Goal: Task Accomplishment & Management: Manage account settings

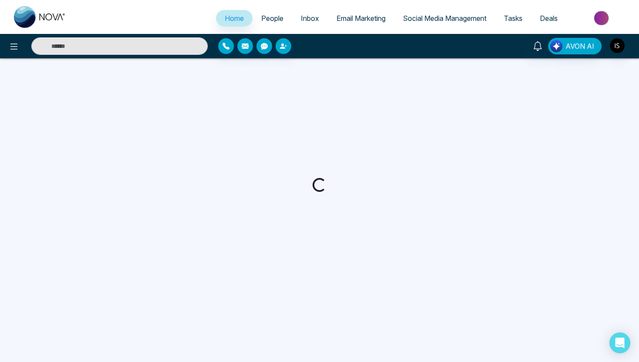
click at [13, 55] on div "AVON AI" at bounding box center [319, 46] width 639 height 24
select select "*"
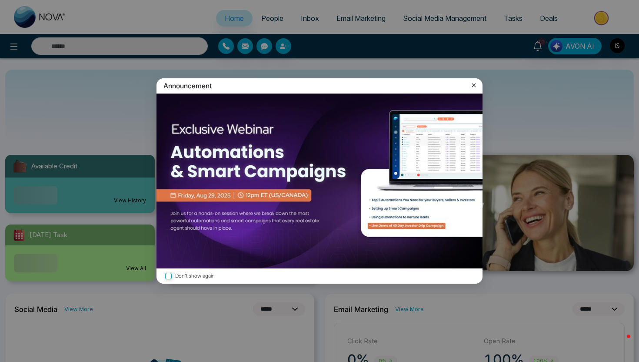
click at [473, 82] on icon at bounding box center [474, 85] width 9 height 9
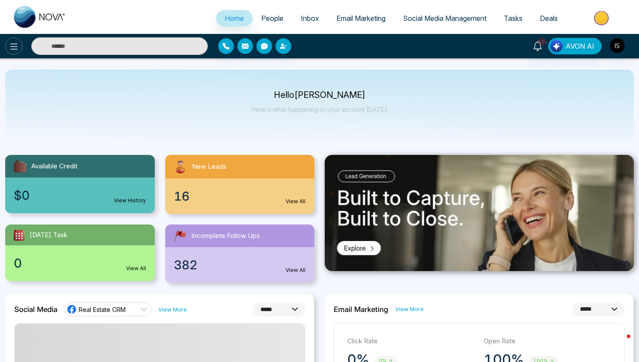
click at [11, 47] on icon at bounding box center [14, 46] width 10 height 10
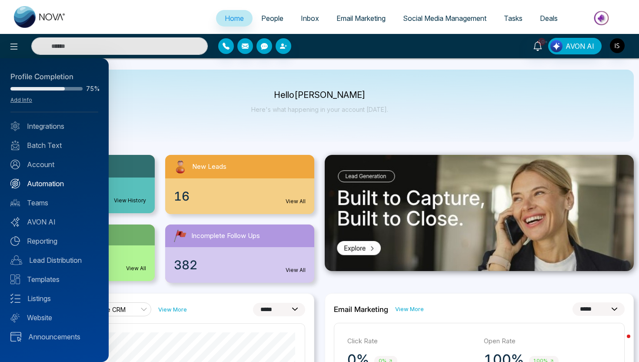
click at [42, 186] on link "Automation" at bounding box center [54, 183] width 88 height 10
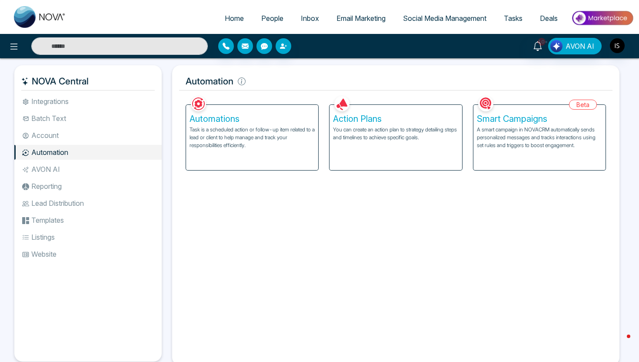
click at [288, 124] on h5 "Automations" at bounding box center [252, 119] width 125 height 10
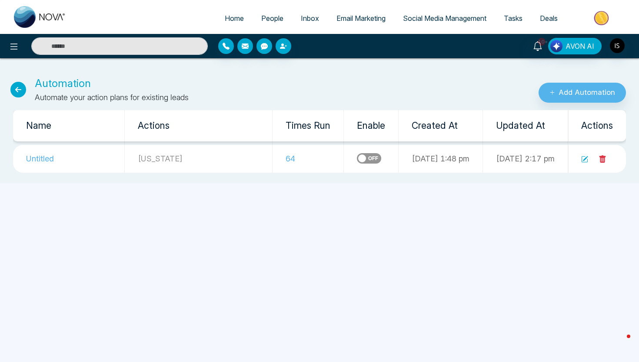
click at [357, 158] on label at bounding box center [369, 158] width 24 height 10
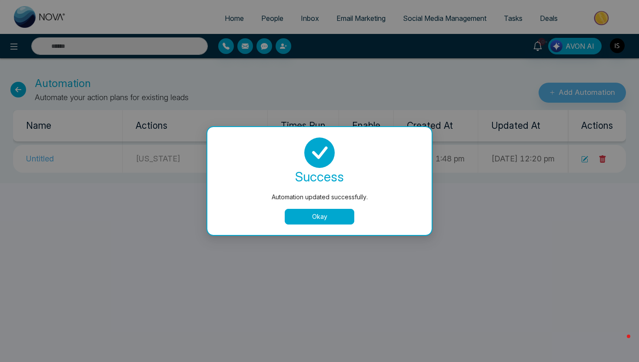
click at [321, 215] on button "Okay" at bounding box center [320, 217] width 70 height 16
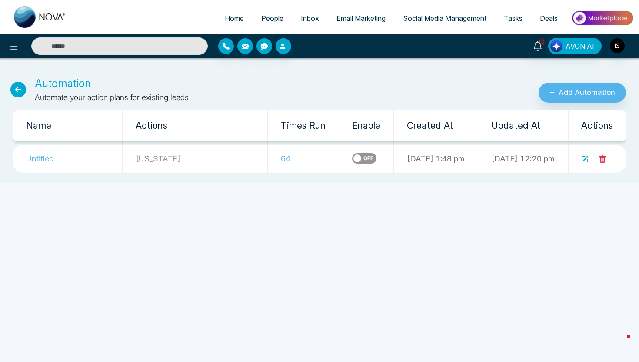
click at [16, 91] on icon at bounding box center [18, 90] width 16 height 16
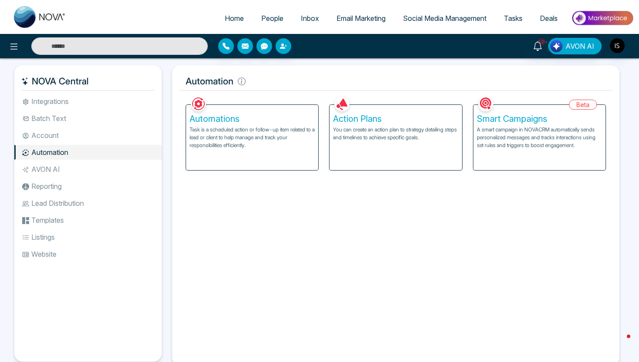
click at [273, 134] on p "Task is a scheduled action or follow-up item related to a lead or client to hel…" at bounding box center [252, 137] width 125 height 23
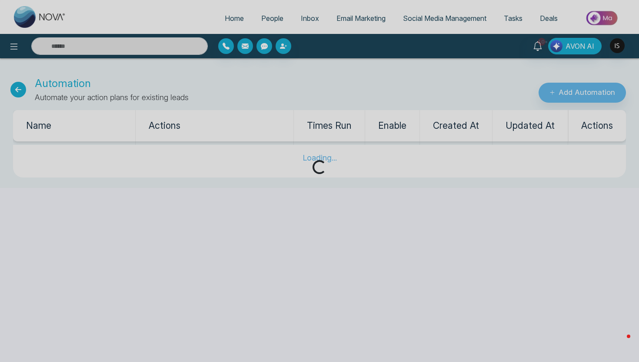
click at [19, 90] on div "Loading..." at bounding box center [319, 181] width 639 height 362
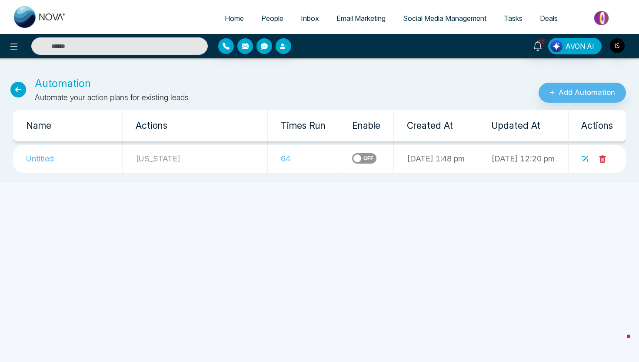
click at [19, 90] on icon at bounding box center [18, 90] width 16 height 16
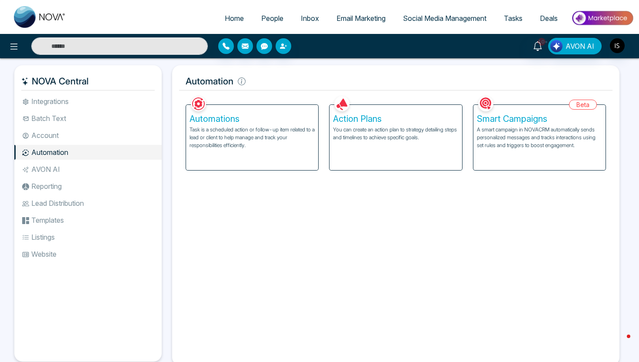
click at [53, 210] on li "Lead Distribution" at bounding box center [87, 203] width 147 height 15
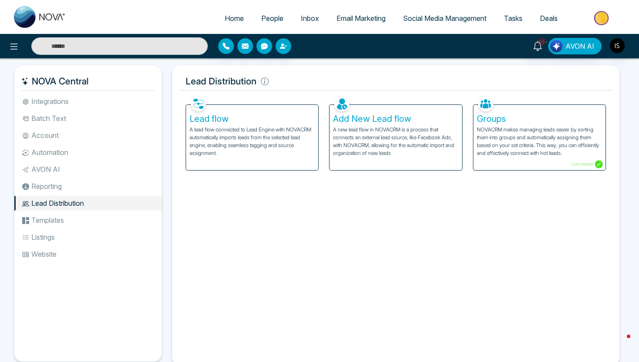
click at [303, 138] on p "A lead flow connected to Lead Engine with NOVACRM automatically imports leads f…" at bounding box center [252, 141] width 125 height 31
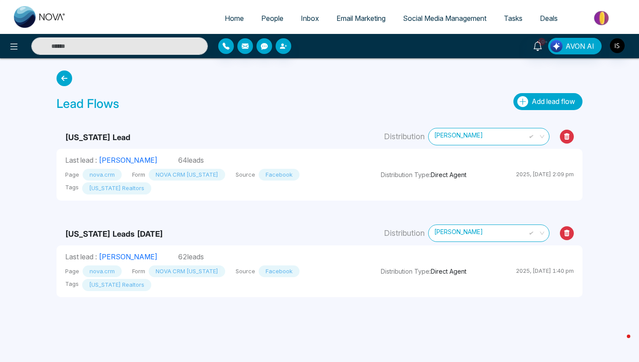
click at [552, 101] on span "Add lead flow" at bounding box center [554, 101] width 44 height 9
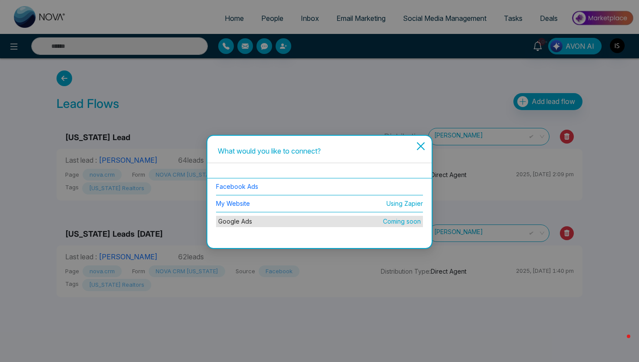
click at [244, 182] on li "Facebook Ads" at bounding box center [319, 186] width 207 height 17
click at [245, 184] on link "Facebook Ads" at bounding box center [237, 186] width 42 height 7
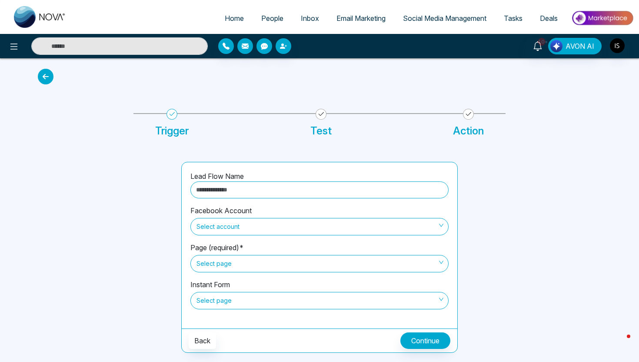
click at [244, 190] on input "text" at bounding box center [320, 189] width 258 height 17
type input "**********"
click at [258, 229] on span "Select account" at bounding box center [320, 226] width 246 height 15
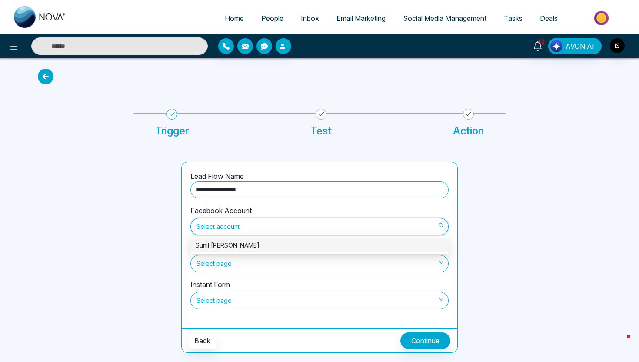
click at [249, 245] on div "Sunil Sally" at bounding box center [320, 246] width 248 height 10
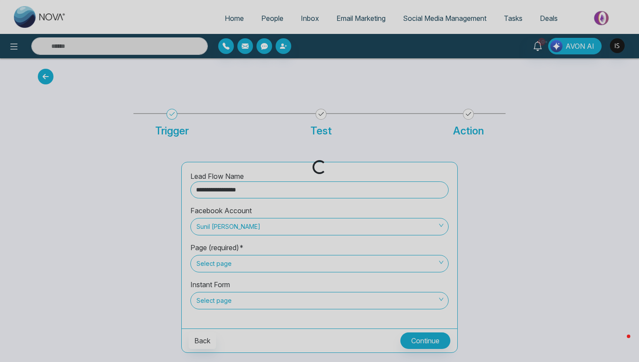
click at [248, 267] on div "Loading..." at bounding box center [319, 181] width 639 height 362
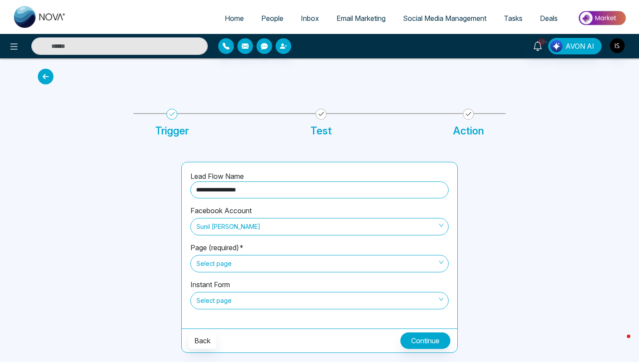
click at [244, 262] on span "Select page" at bounding box center [320, 263] width 246 height 15
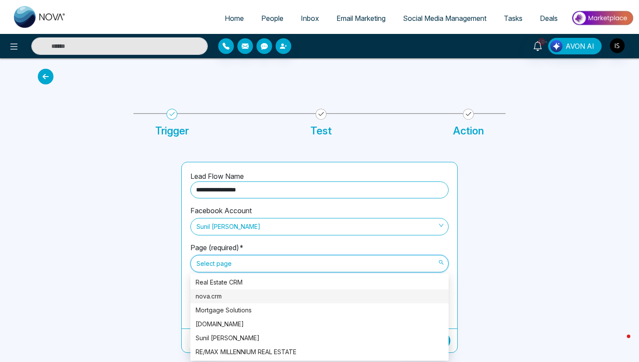
click at [227, 293] on div "nova.crm" at bounding box center [320, 296] width 248 height 10
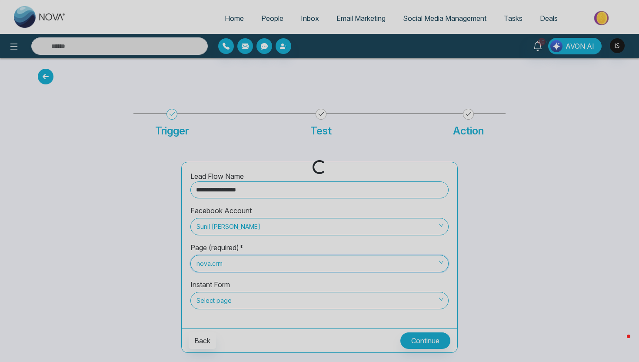
click at [230, 297] on div "Loading..." at bounding box center [319, 181] width 639 height 362
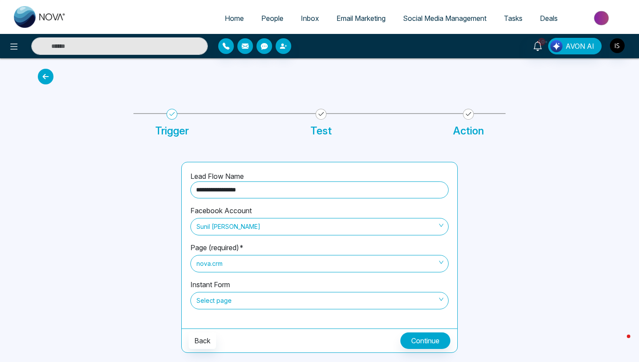
click at [230, 297] on span "Select page" at bounding box center [320, 300] width 246 height 15
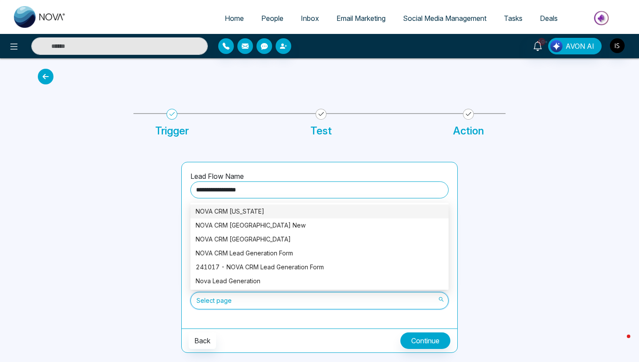
click at [230, 297] on span "Select page" at bounding box center [320, 300] width 246 height 15
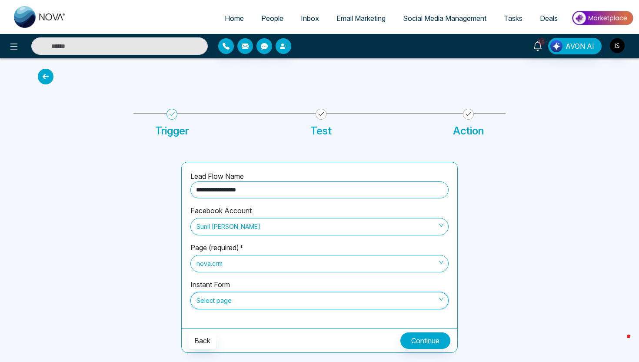
click at [230, 297] on span "Select page" at bounding box center [320, 300] width 246 height 15
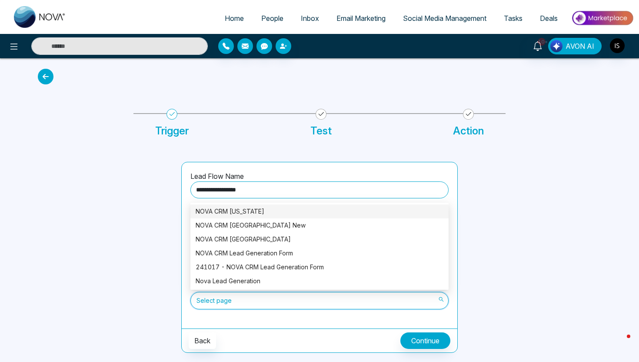
click at [235, 214] on div "NOVA CRM Florida" at bounding box center [320, 212] width 248 height 10
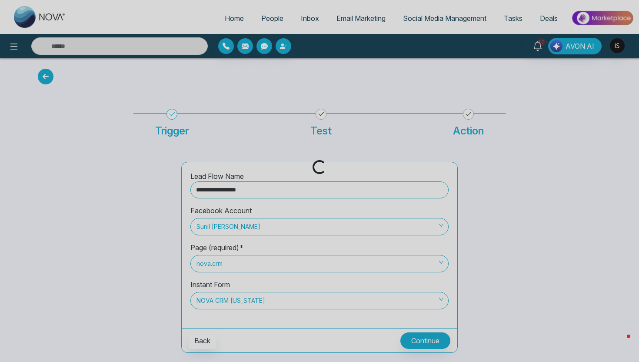
click at [430, 335] on div "Loading..." at bounding box center [319, 181] width 639 height 362
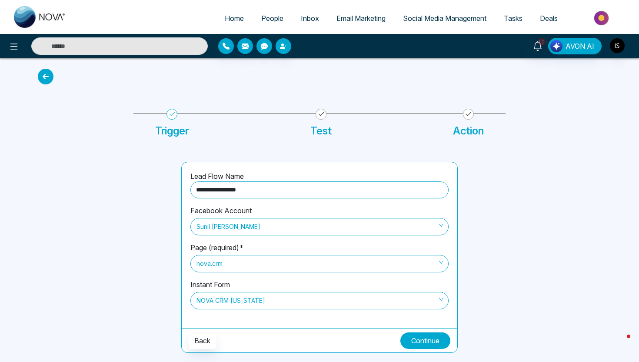
click at [430, 335] on button "Continue" at bounding box center [426, 340] width 50 height 17
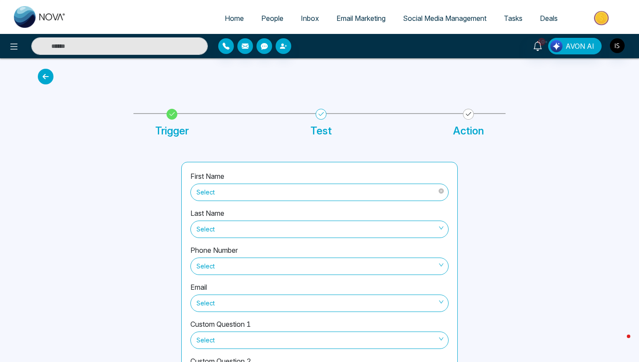
click at [277, 190] on span "Select" at bounding box center [320, 192] width 246 height 15
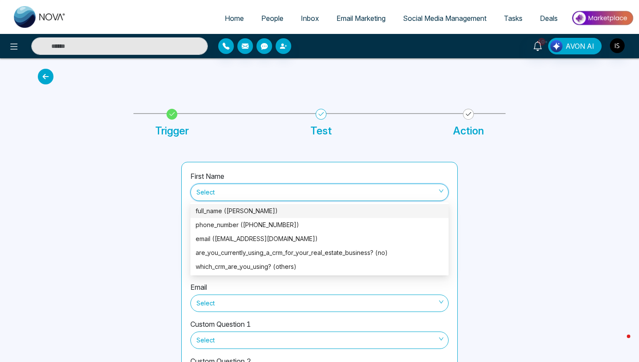
click at [268, 216] on div "full_name (Shabelle)" at bounding box center [320, 211] width 258 height 14
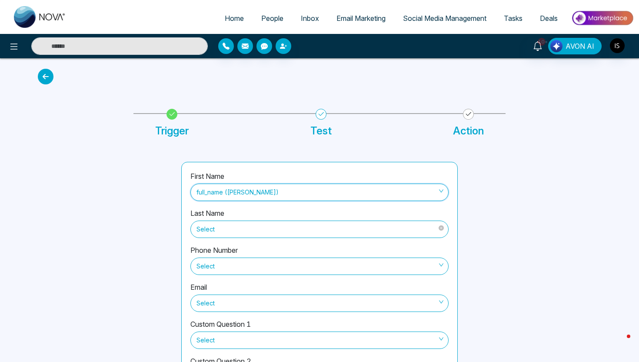
click at [266, 236] on span "Select" at bounding box center [320, 229] width 246 height 15
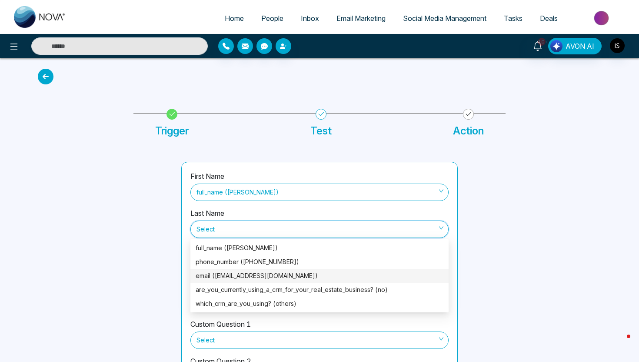
drag, startPoint x: 264, startPoint y: 260, endPoint x: 181, endPoint y: 248, distance: 83.9
click at [182, 248] on body "Home People Inbox Email Marketing Social Media Management Tasks Deals 10+ AVON …" at bounding box center [319, 181] width 639 height 362
click at [181, 248] on div "First Name full_name (Shabelle) Last Name Select Phone Number Select Email Sele…" at bounding box center [319, 283] width 277 height 242
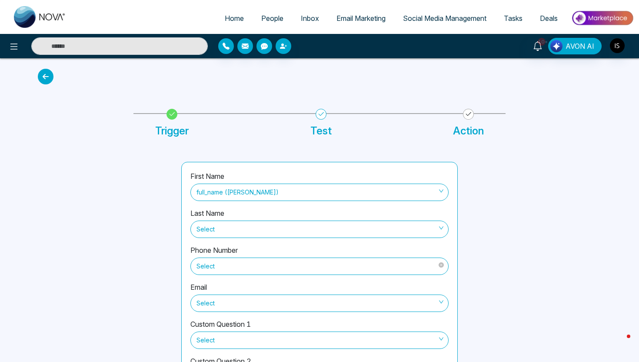
click at [206, 260] on span "Select" at bounding box center [320, 266] width 246 height 15
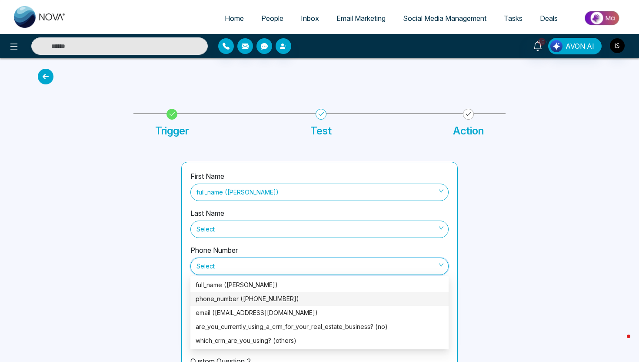
click at [215, 301] on div "phone_number (+19499423018)" at bounding box center [320, 299] width 248 height 10
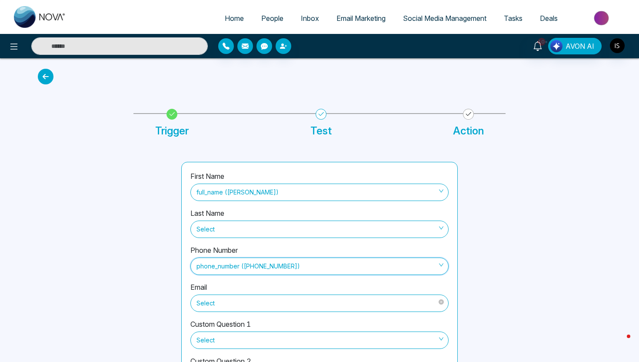
click at [217, 308] on span "Select" at bounding box center [320, 303] width 246 height 15
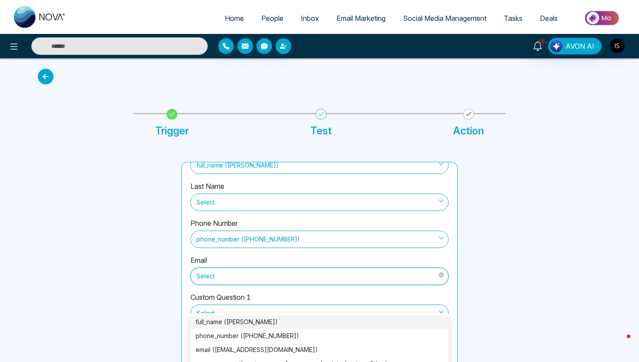
scroll to position [27, 0]
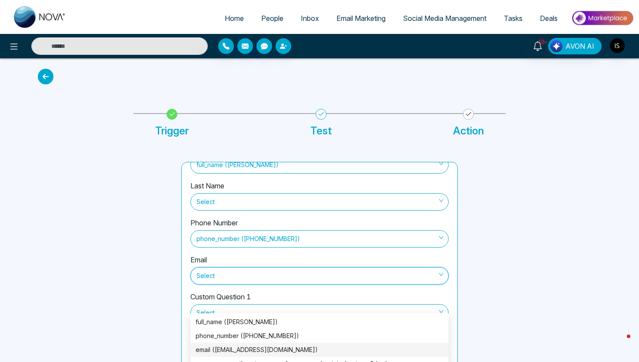
click at [218, 352] on div "email (lacolombiana7@hotmail.com)" at bounding box center [320, 350] width 248 height 10
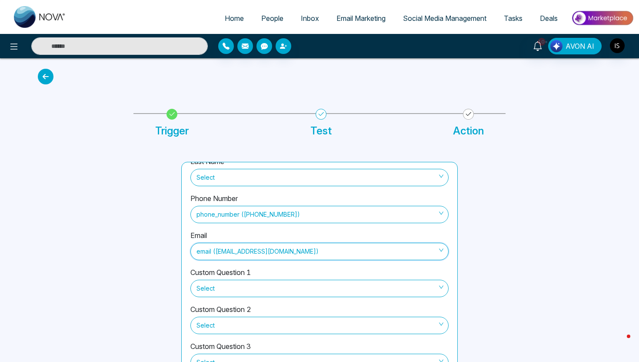
scroll to position [70, 0]
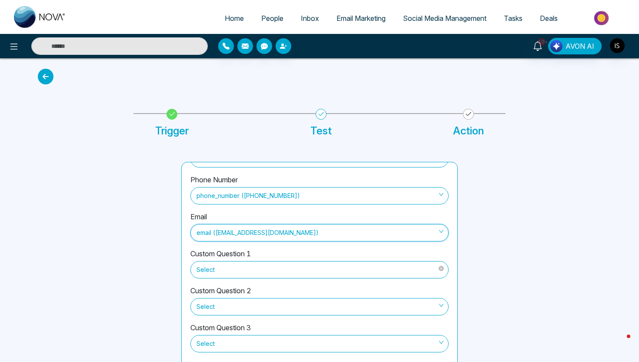
click at [204, 271] on span "Select" at bounding box center [320, 269] width 246 height 15
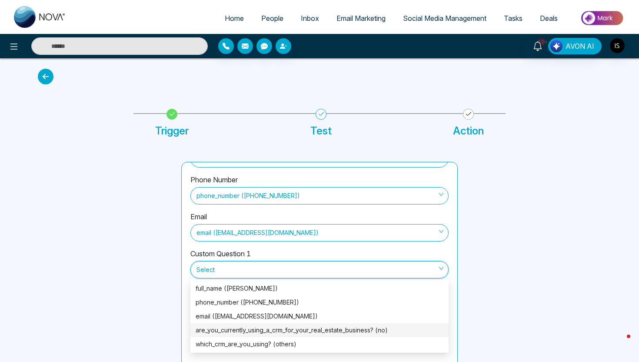
click at [212, 326] on div "are_you_currently_using_a_crm_for_your_real_estate_business? (no)" at bounding box center [320, 330] width 248 height 10
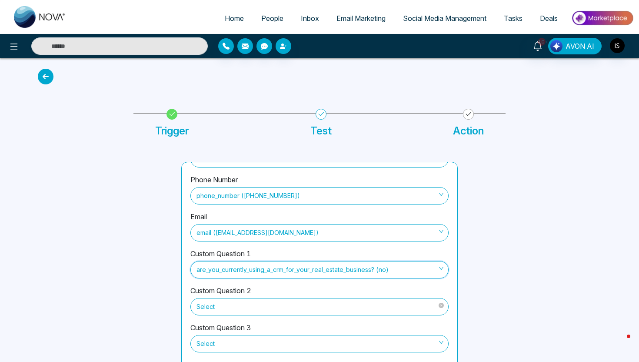
click at [211, 304] on span "Select" at bounding box center [320, 306] width 246 height 15
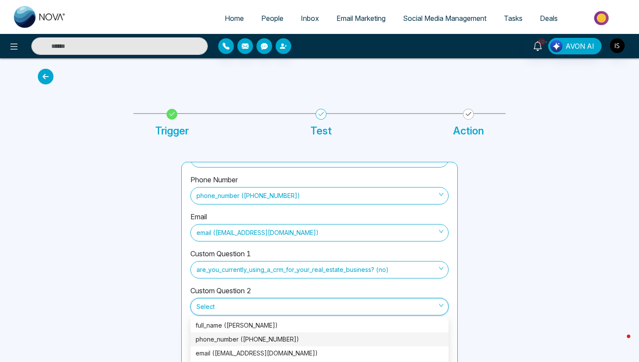
scroll to position [42, 0]
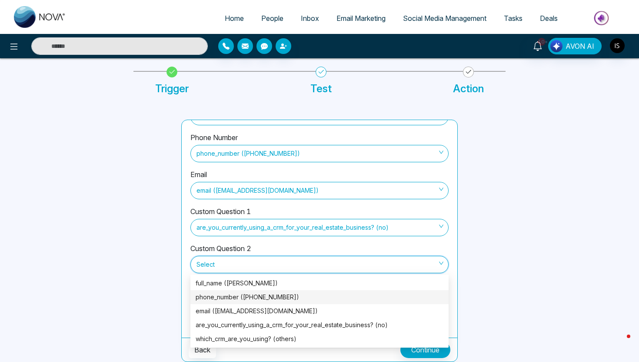
click at [211, 337] on div "which_crm_are_you_using? (others)" at bounding box center [320, 339] width 248 height 10
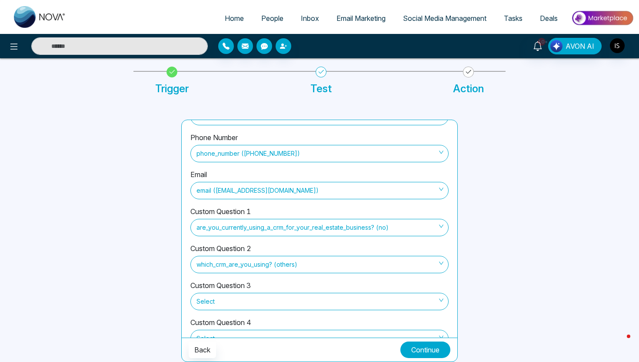
click at [436, 353] on button "Continue" at bounding box center [426, 349] width 50 height 17
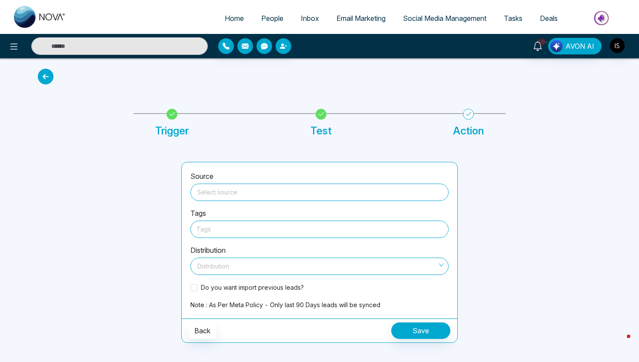
click at [305, 194] on input "search" at bounding box center [320, 190] width 248 height 13
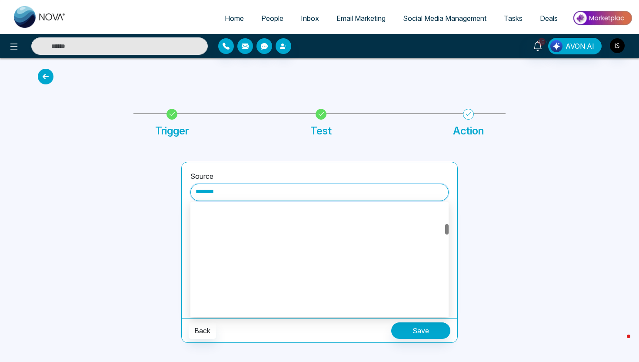
scroll to position [209, 0]
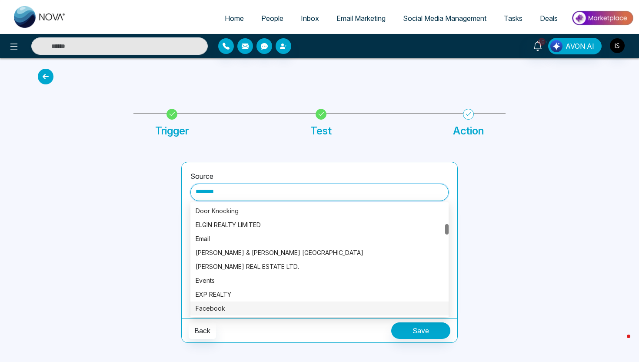
click at [251, 308] on div "Facebook" at bounding box center [320, 309] width 248 height 10
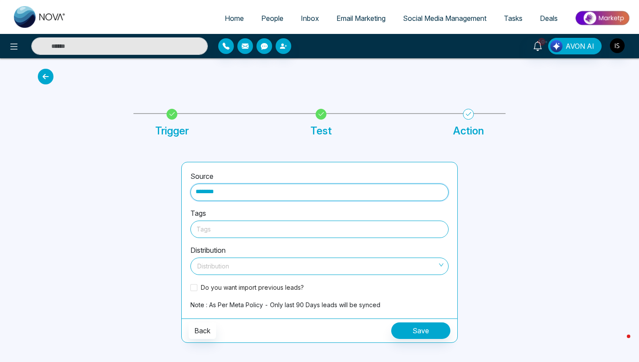
click at [243, 233] on div at bounding box center [320, 229] width 246 height 11
type input "********"
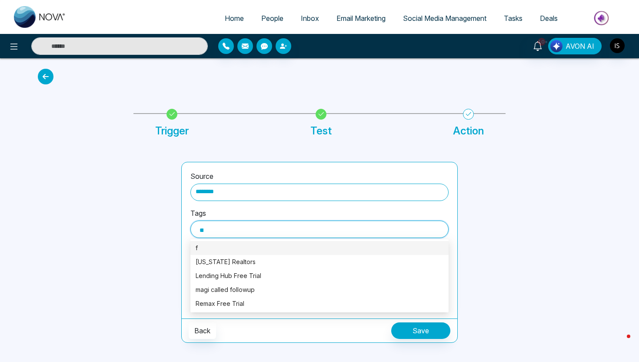
type input "***"
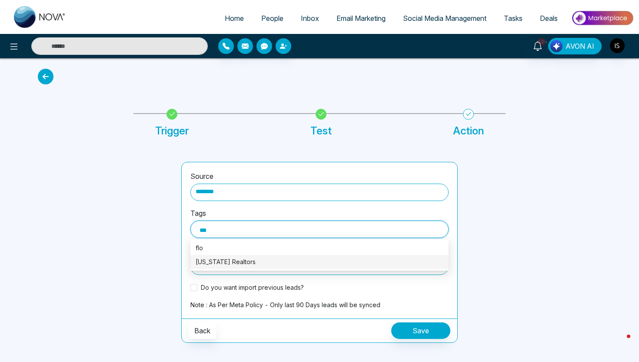
click at [243, 258] on div "Florida Realtors" at bounding box center [320, 262] width 248 height 10
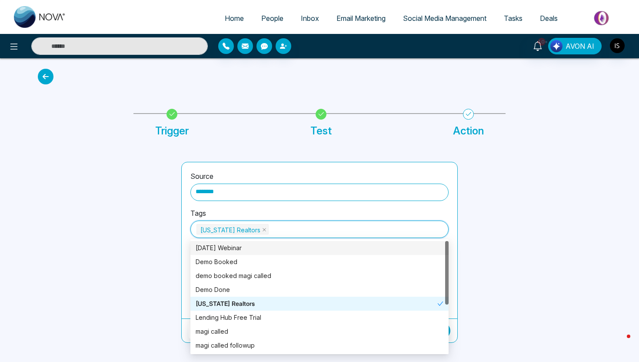
click at [151, 257] on div at bounding box center [105, 252] width 144 height 181
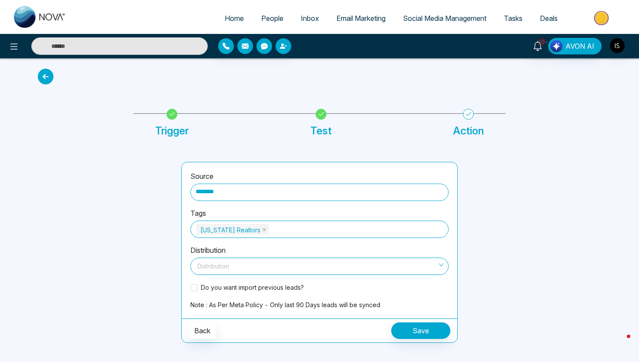
click at [201, 261] on input "search" at bounding box center [317, 264] width 242 height 13
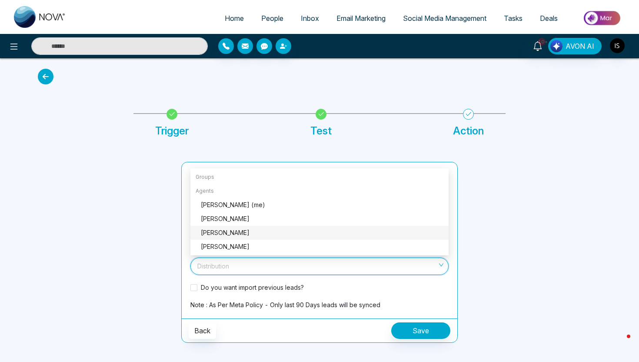
click at [217, 231] on div "Sam Nova" at bounding box center [322, 233] width 243 height 10
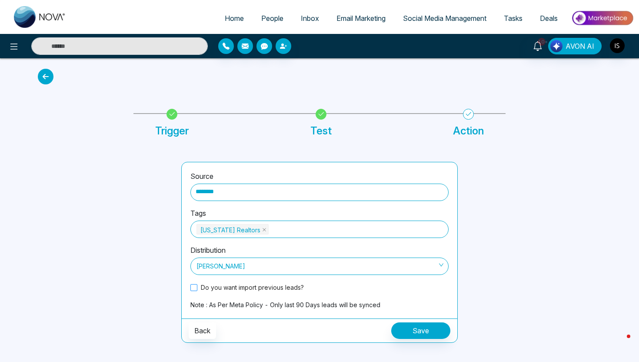
click at [194, 289] on span at bounding box center [194, 287] width 7 height 7
click at [422, 333] on button "Save" at bounding box center [421, 330] width 59 height 17
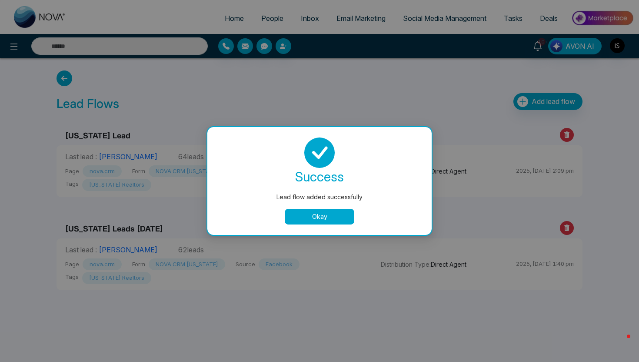
click at [315, 215] on button "Okay" at bounding box center [320, 217] width 70 height 16
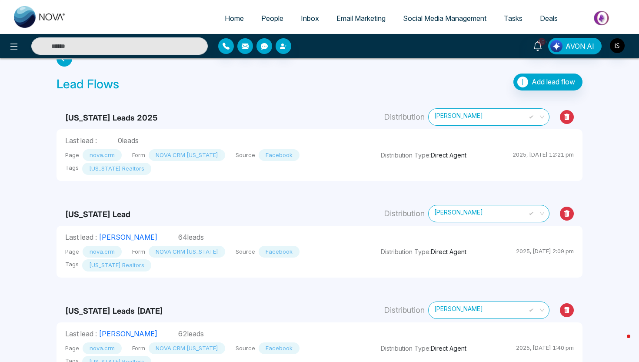
scroll to position [40, 0]
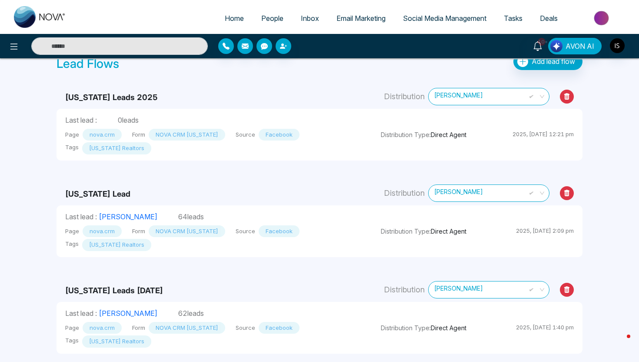
click at [569, 195] on icon at bounding box center [568, 193] width 6 height 7
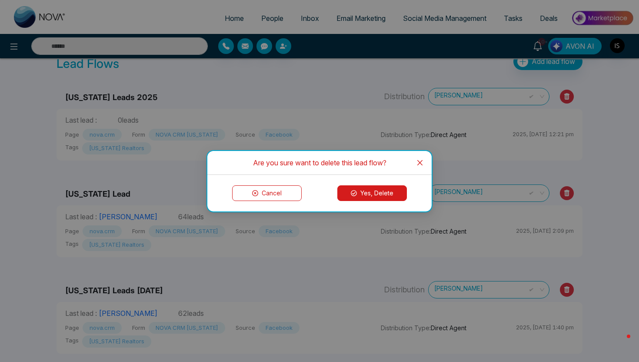
click at [351, 191] on button "Yes, Delete" at bounding box center [373, 193] width 70 height 16
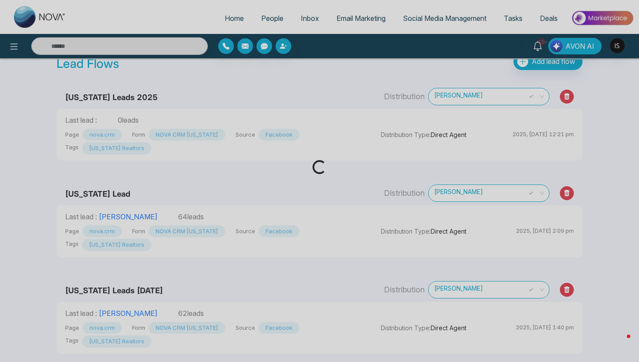
scroll to position [0, 0]
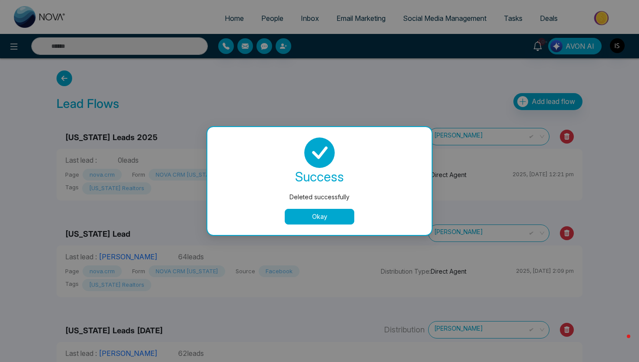
click at [306, 214] on button "Okay" at bounding box center [320, 217] width 70 height 16
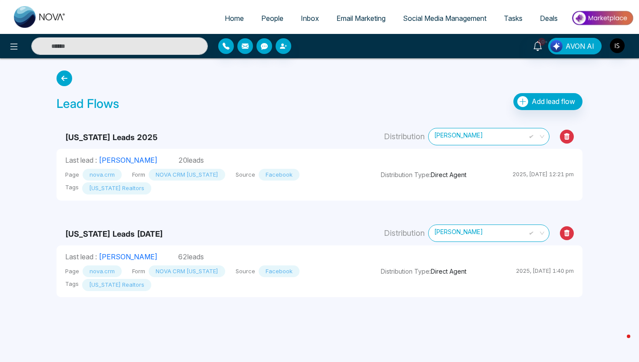
click at [261, 22] on span "People" at bounding box center [272, 18] width 22 height 9
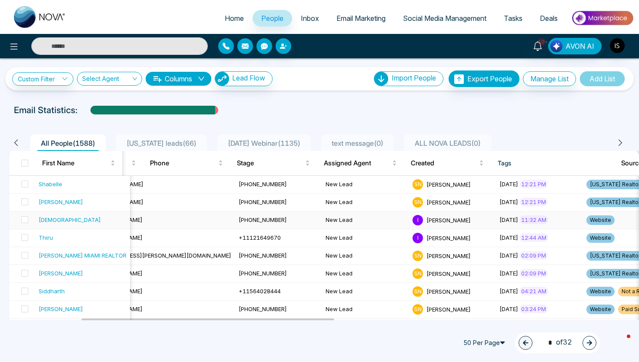
scroll to position [0, 152]
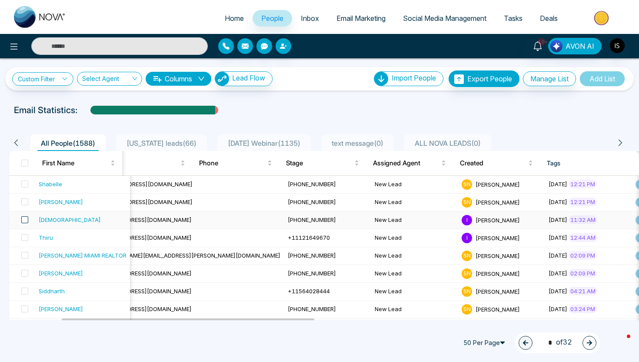
click at [24, 217] on span at bounding box center [24, 219] width 7 height 7
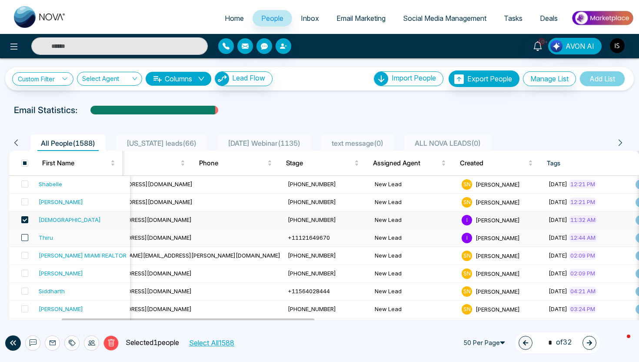
click at [27, 238] on span at bounding box center [24, 237] width 7 height 7
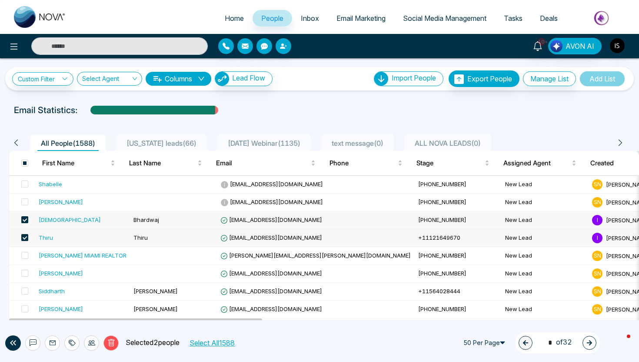
click at [73, 340] on icon at bounding box center [72, 342] width 7 height 7
click at [92, 342] on icon at bounding box center [91, 342] width 7 height 5
click at [90, 322] on link "Assign Agent" at bounding box center [74, 323] width 37 height 7
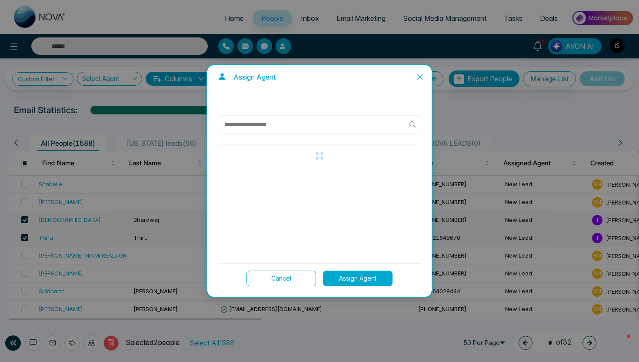
click at [267, 123] on input "text" at bounding box center [317, 124] width 186 height 10
type input "*"
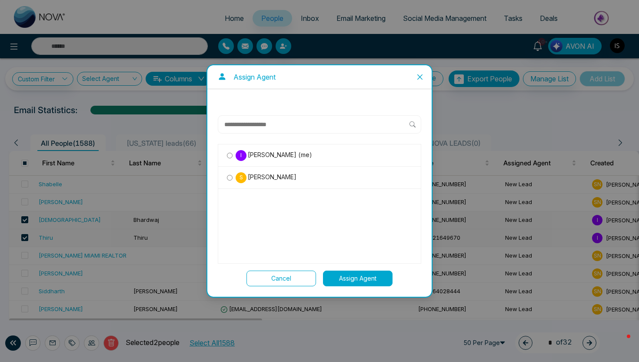
click at [263, 178] on span "Sam Nova" at bounding box center [272, 177] width 50 height 10
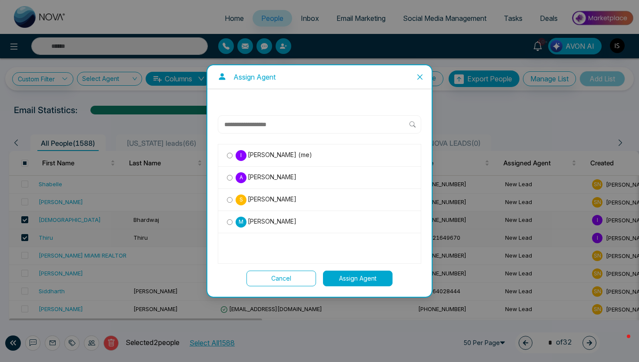
click at [347, 286] on button "Assign Agent" at bounding box center [358, 279] width 70 height 16
click at [230, 196] on label "S Sam Nova" at bounding box center [319, 199] width 185 height 11
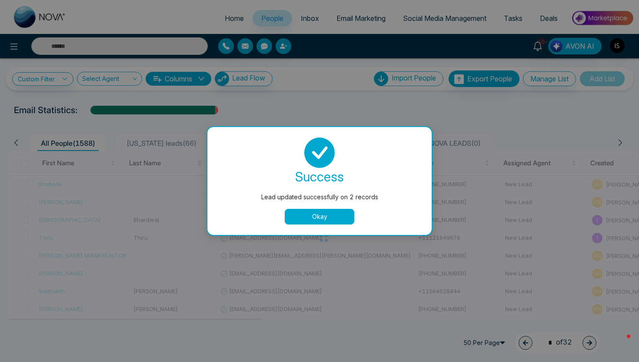
click at [417, 74] on div "Lead updated successfully on 2 records success Lead updated successfully on 2 r…" at bounding box center [319, 181] width 639 height 362
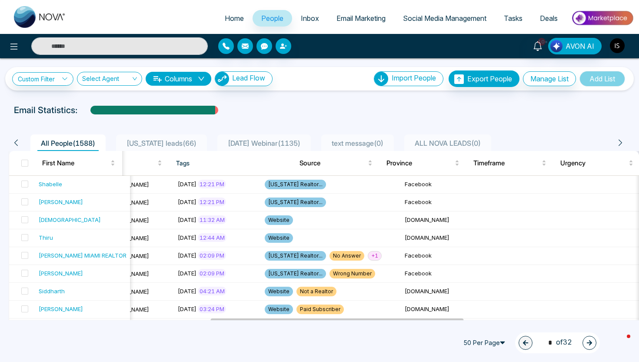
click at [623, 43] on img "button" at bounding box center [617, 45] width 15 height 15
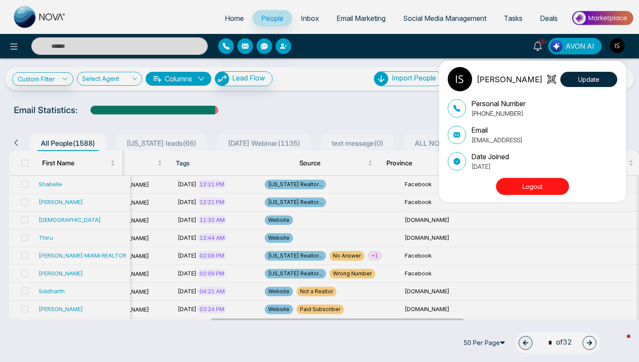
click at [508, 187] on button "Logout" at bounding box center [532, 186] width 73 height 17
